Goal: Find contact information: Find contact information

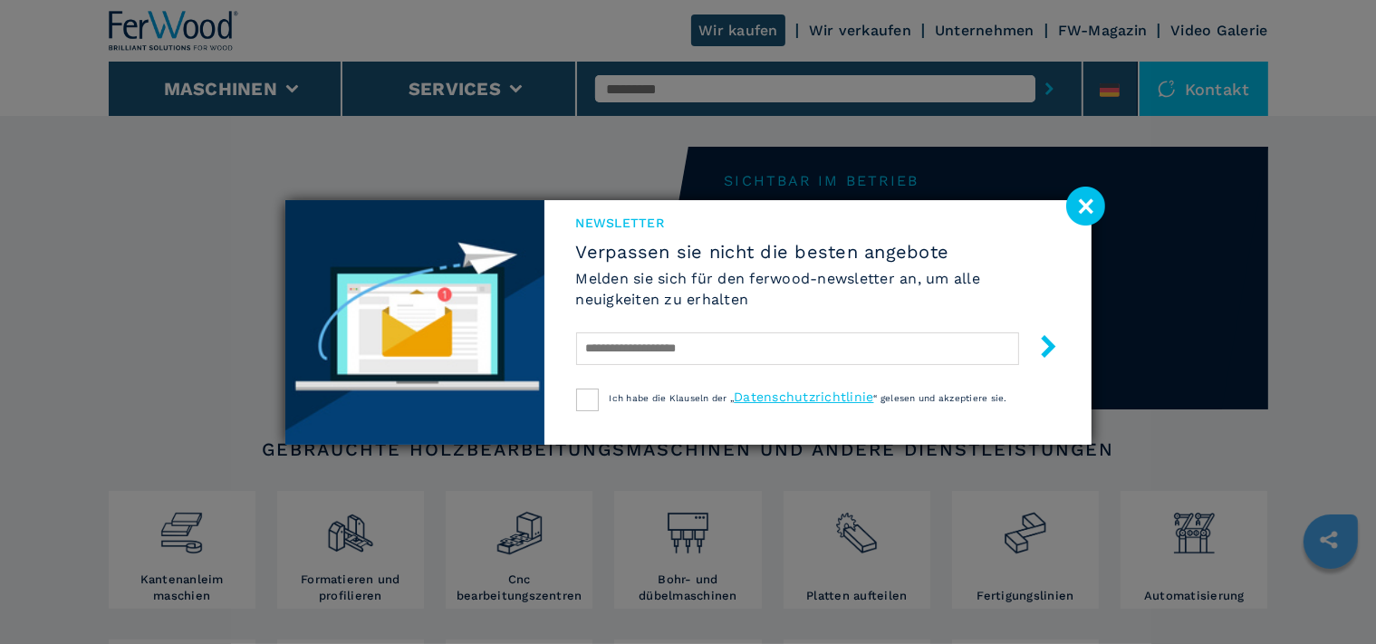
click at [1083, 212] on image at bounding box center [1085, 206] width 39 height 39
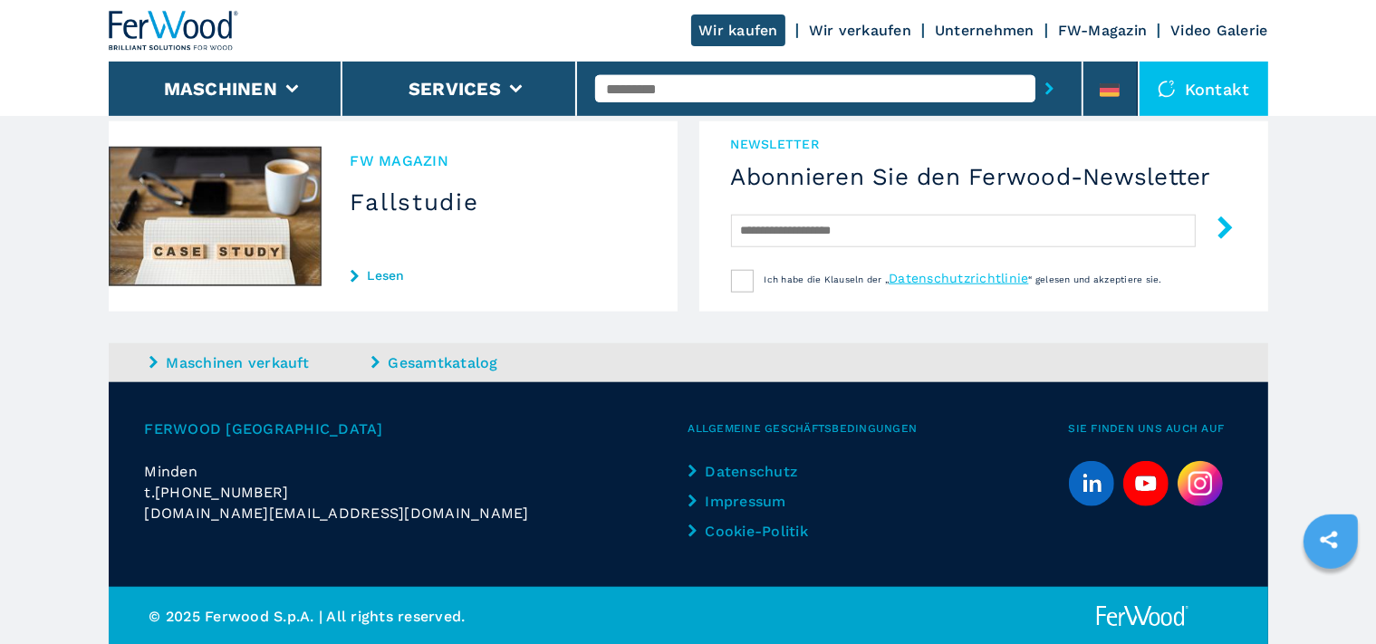
scroll to position [1819, 0]
click at [733, 496] on link "Impressum" at bounding box center [763, 501] width 151 height 21
click at [746, 499] on link "Impressum" at bounding box center [763, 501] width 151 height 21
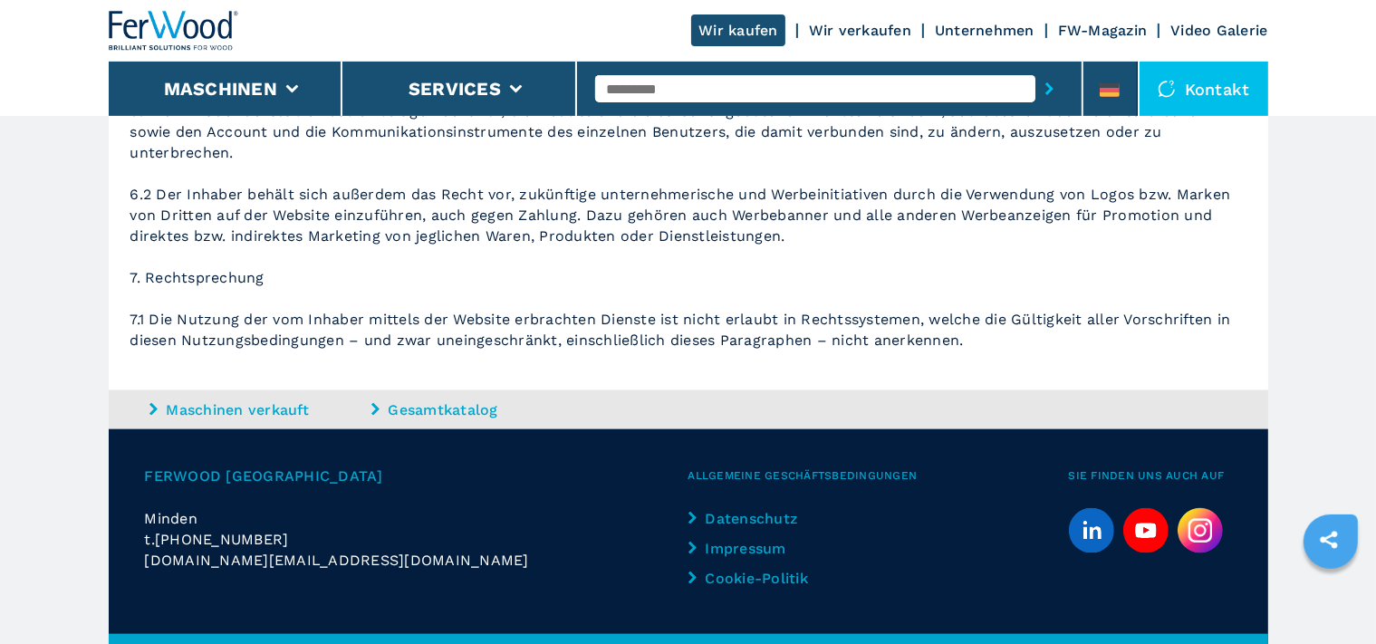
scroll to position [2231, 0]
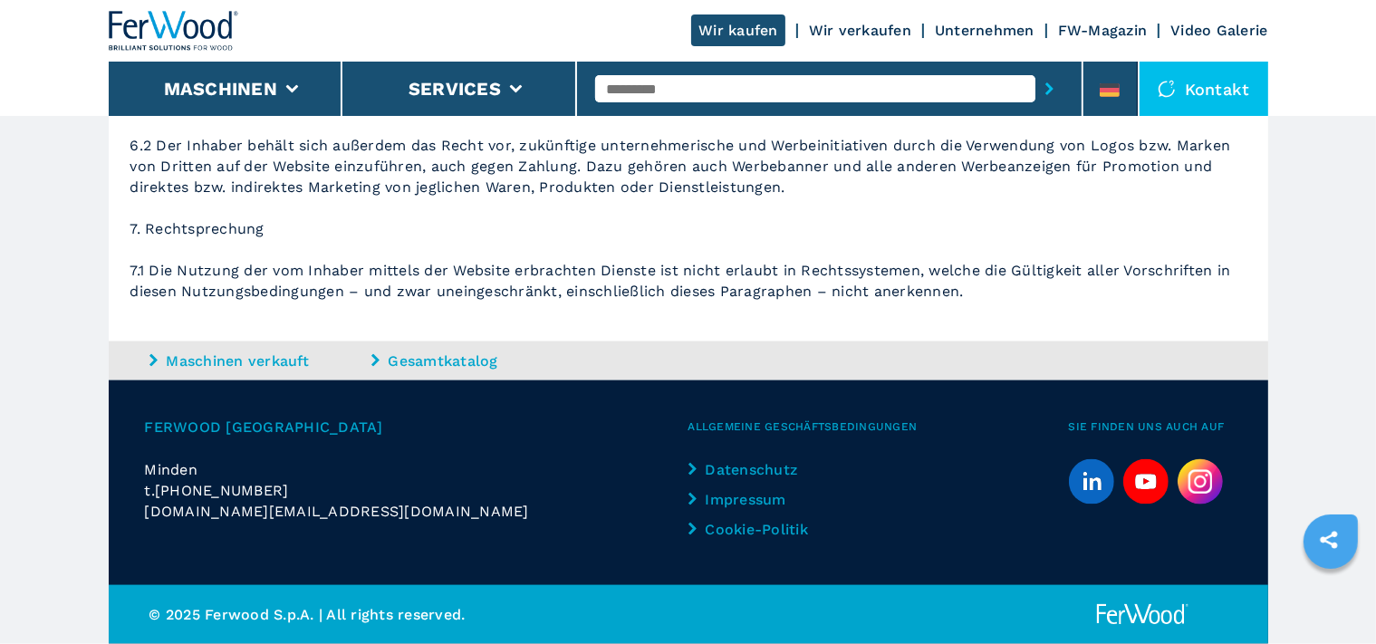
click at [737, 498] on link "Impressum" at bounding box center [763, 499] width 151 height 21
click at [740, 496] on link "Impressum" at bounding box center [763, 499] width 151 height 21
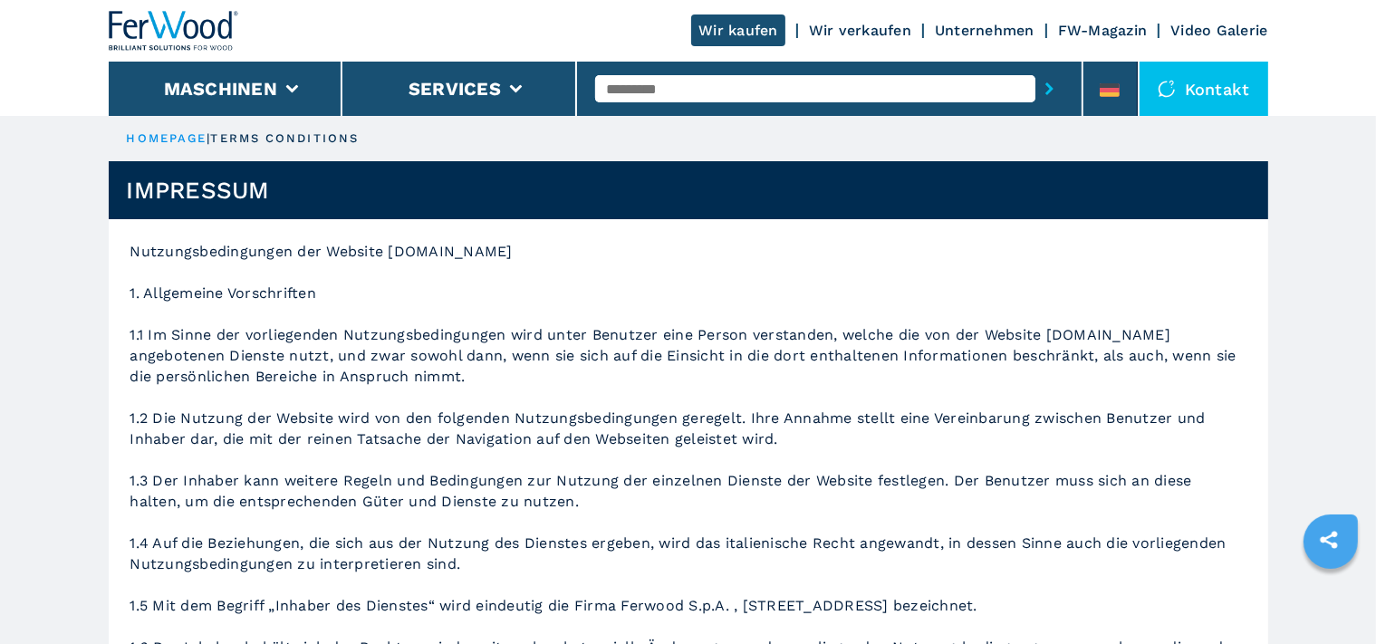
drag, startPoint x: 567, startPoint y: 254, endPoint x: 388, endPoint y: 254, distance: 179.3
copy p "www.ferwoodgroup.com"
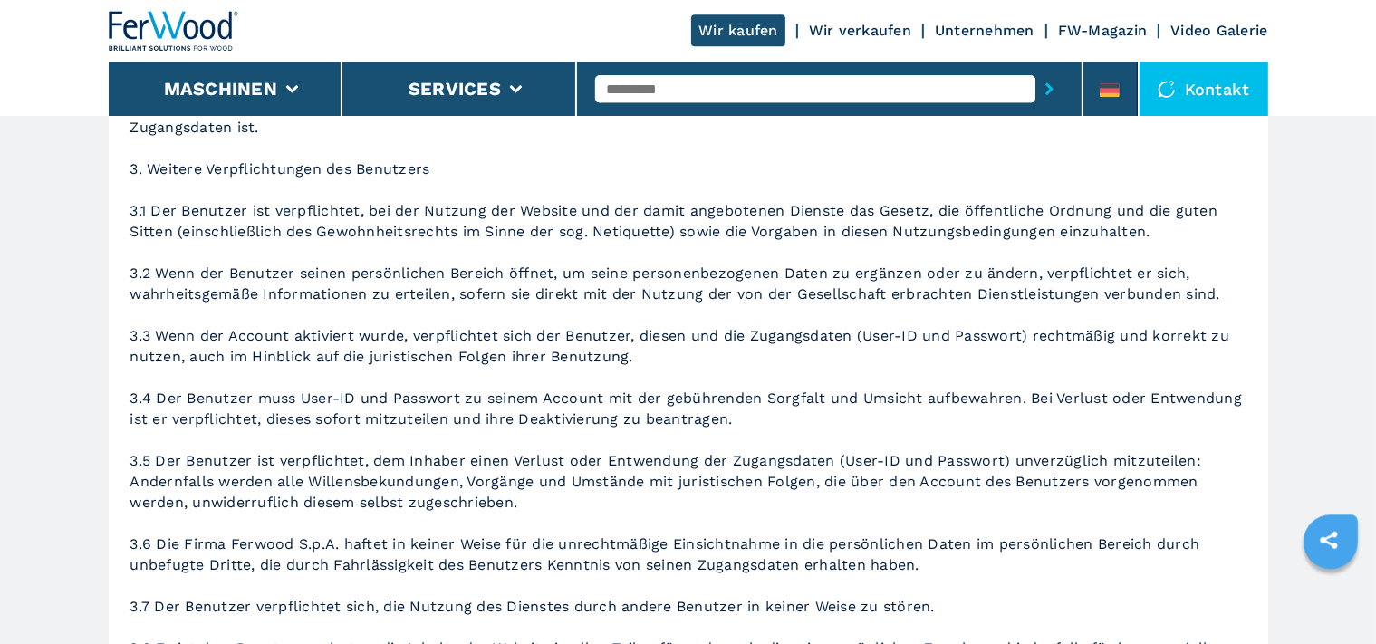
scroll to position [413, 0]
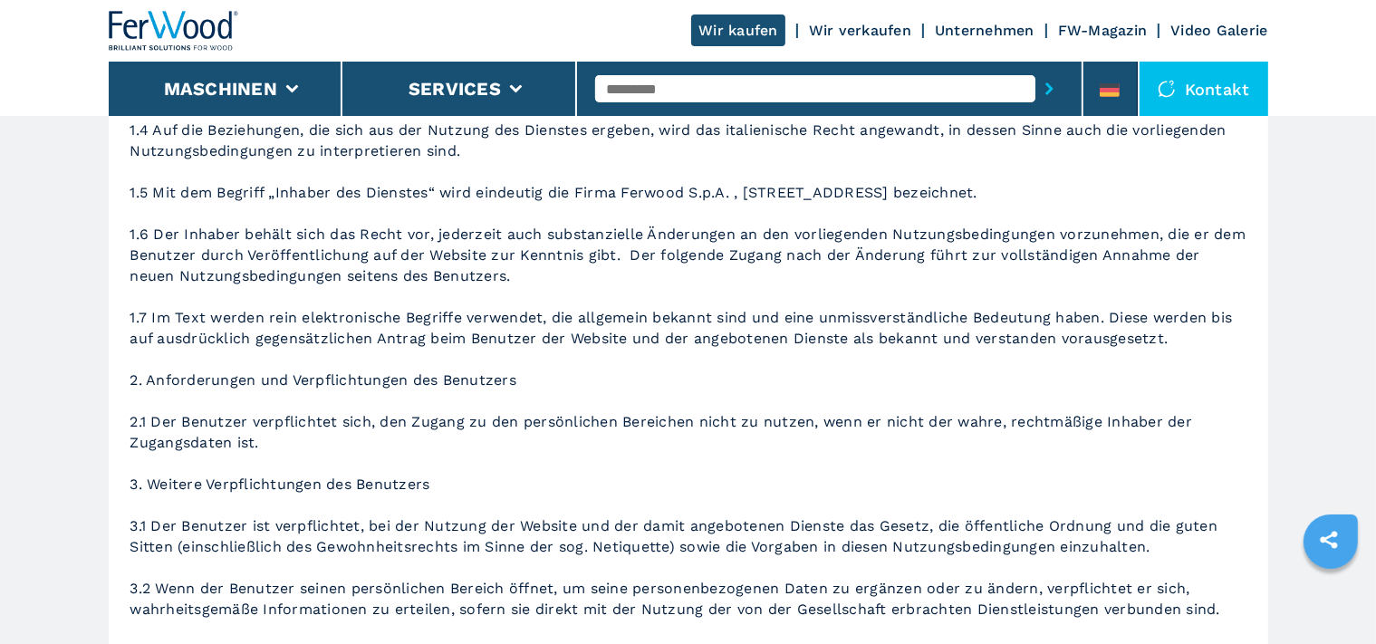
click at [862, 25] on link "Wir verkaufen" at bounding box center [860, 30] width 102 height 17
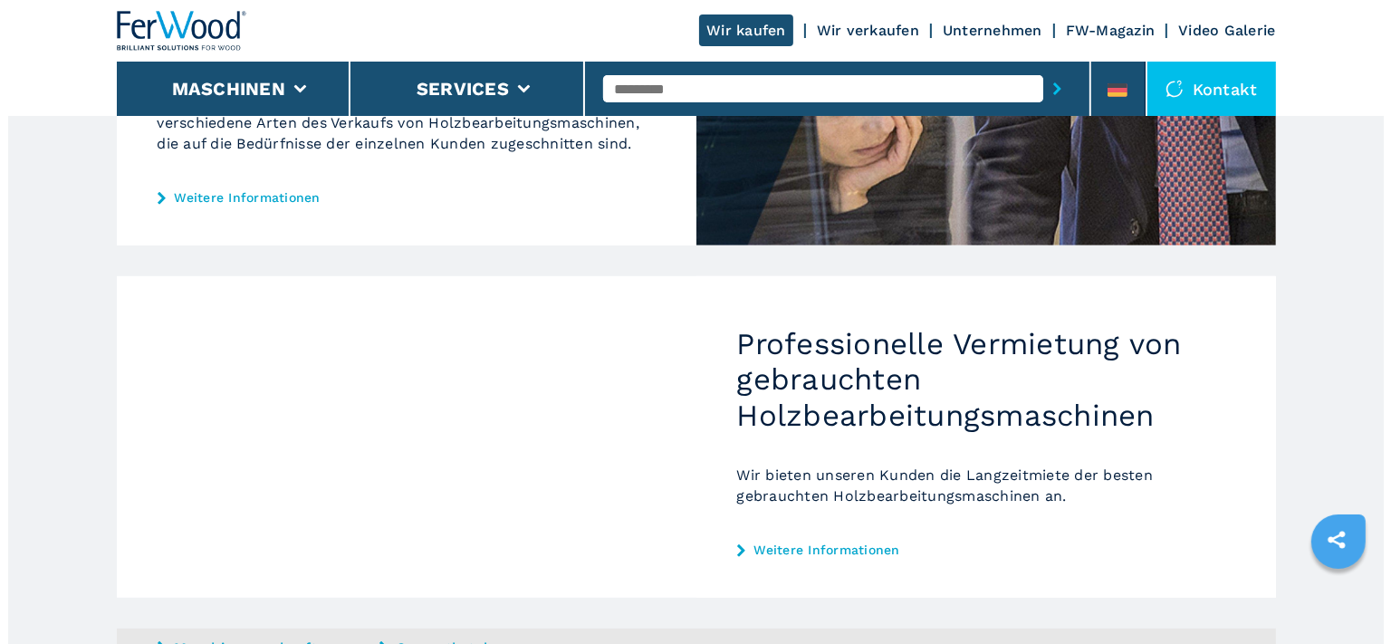
scroll to position [355, 0]
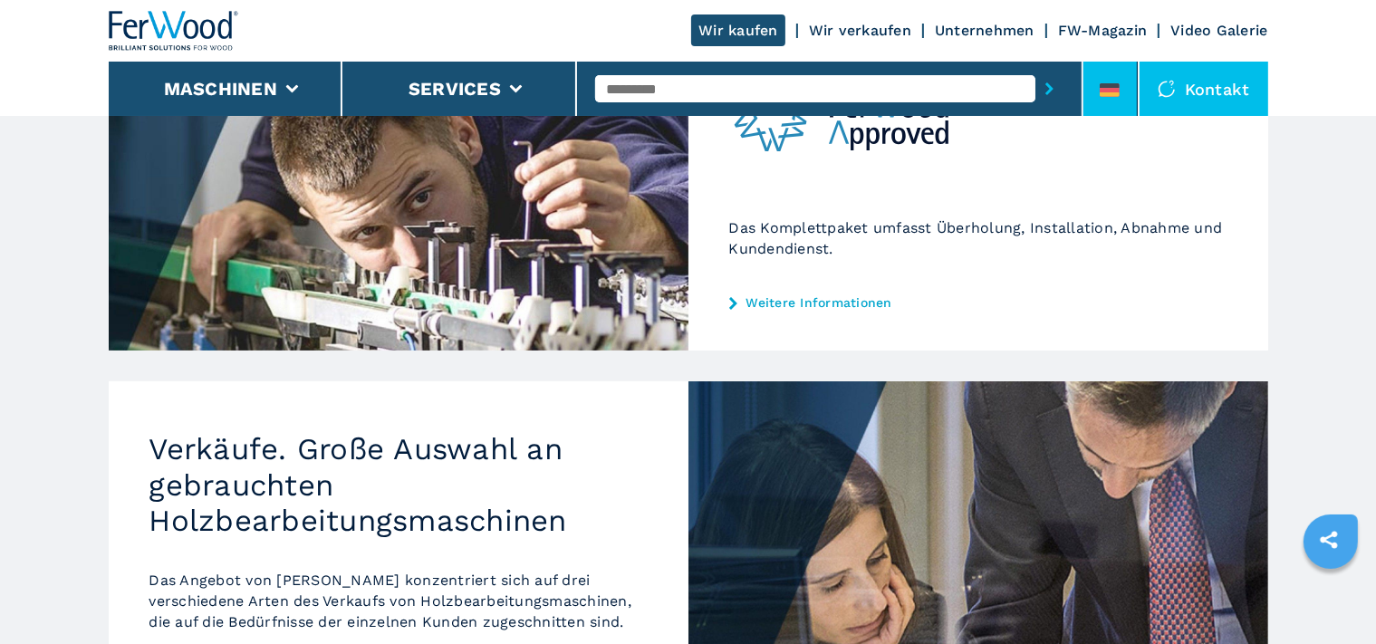
click at [1110, 89] on icon at bounding box center [1109, 90] width 20 height 14
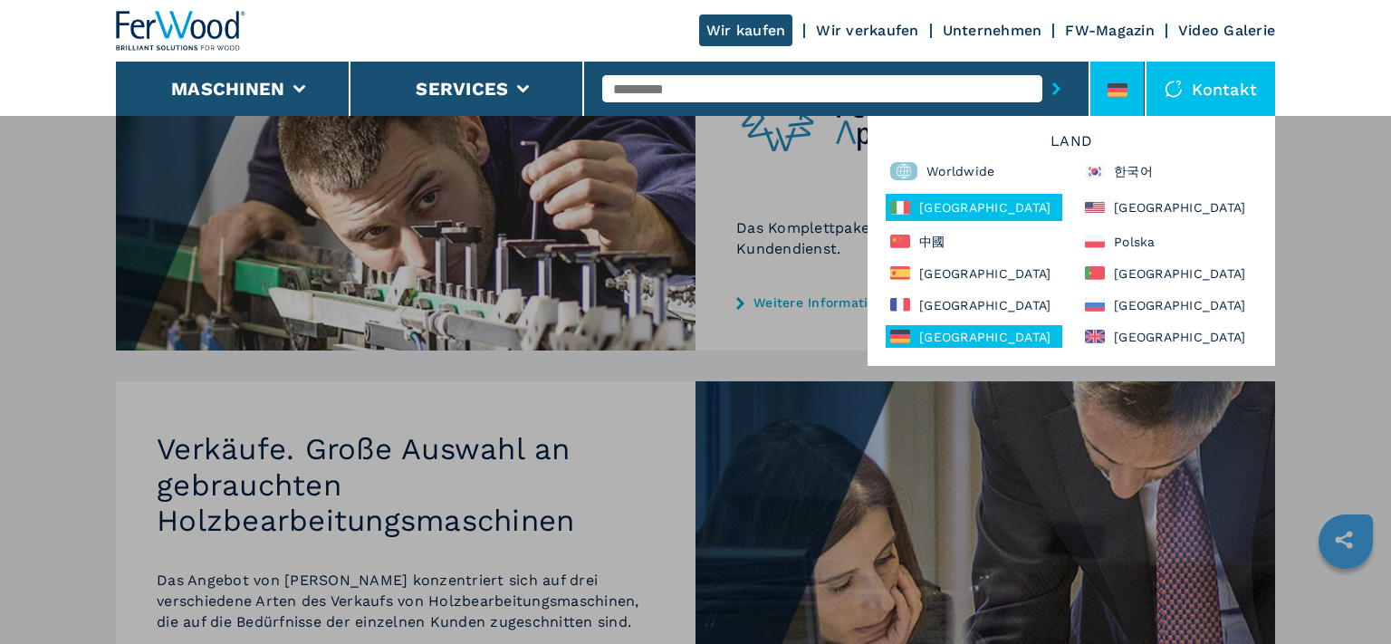
click at [925, 207] on div "Italia" at bounding box center [974, 207] width 177 height 27
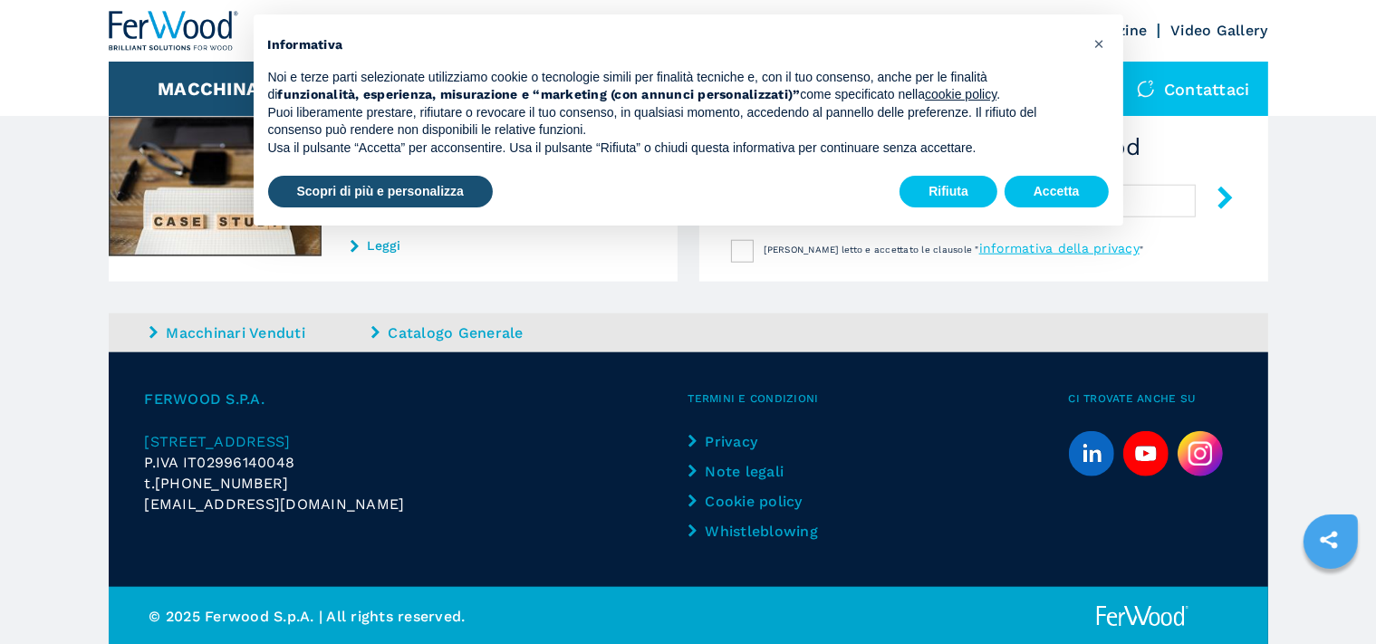
scroll to position [1848, 0]
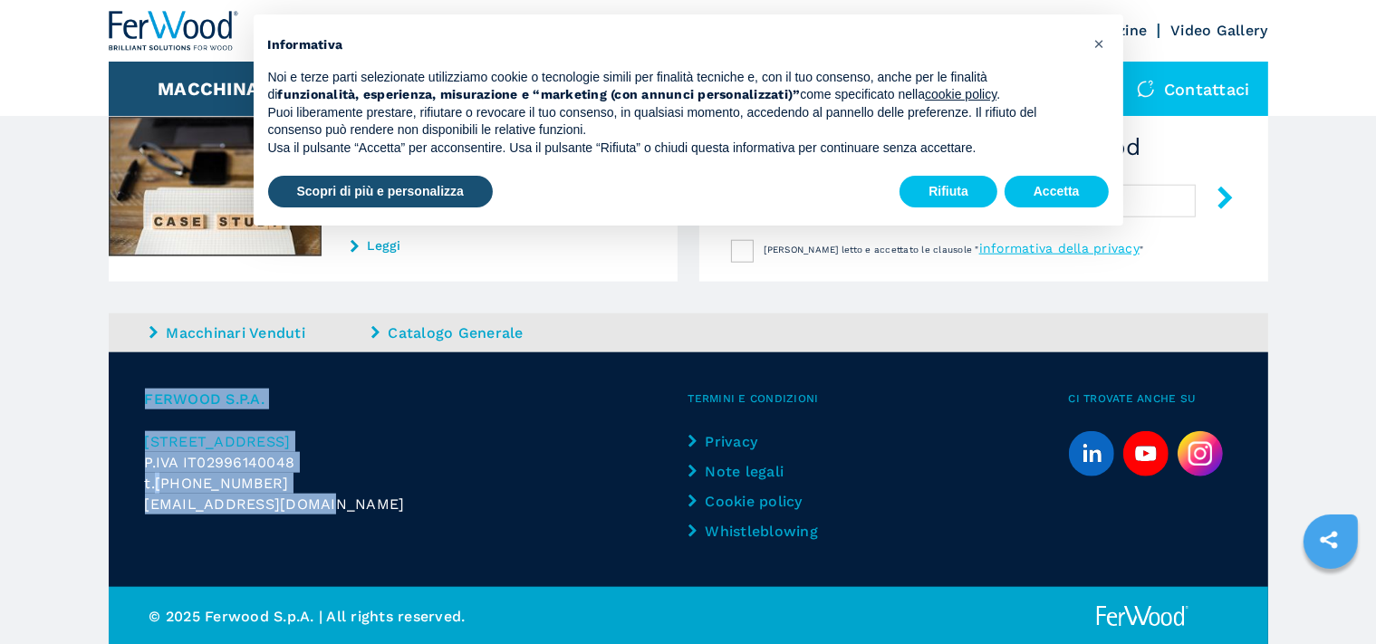
drag, startPoint x: 350, startPoint y: 509, endPoint x: 132, endPoint y: 394, distance: 245.9
click at [132, 394] on div "FERWOOD S.P.A. [STREET_ADDRESS] P.IVA IT02996140048 t. [PHONE_NUMBER] [EMAIL_AD…" at bounding box center [688, 469] width 1159 height 235
copy div "FERWOOD S.P.A. [STREET_ADDRESS] P.IVA IT02996140048 t. [PHONE_NUMBER] [EMAIL_AD…"
